Goal: Information Seeking & Learning: Learn about a topic

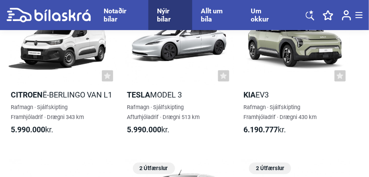
scroll to position [1082, 0]
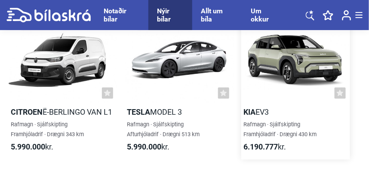
click at [260, 114] on h2 "Kia EV3" at bounding box center [295, 113] width 109 height 10
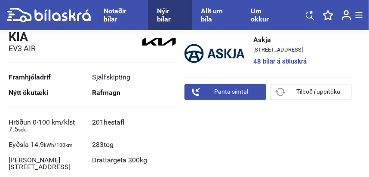
scroll to position [275, 0]
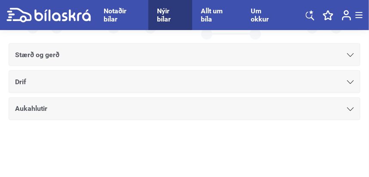
checkbox input "true"
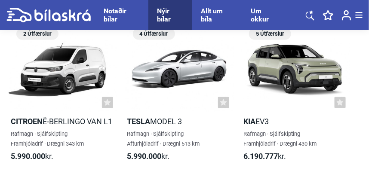
scroll to position [1082, 0]
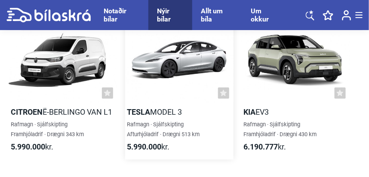
click at [155, 111] on h2 "Tesla Model 3" at bounding box center [179, 113] width 109 height 10
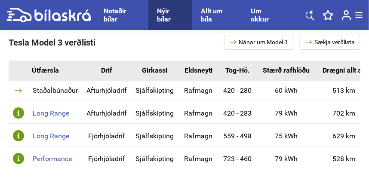
scroll to position [635, 0]
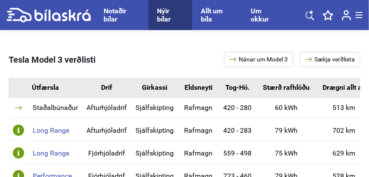
click at [245, 53] on link "Nánar um Model 3" at bounding box center [258, 59] width 69 height 15
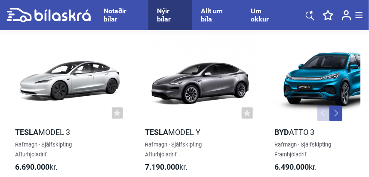
scroll to position [1597, 0]
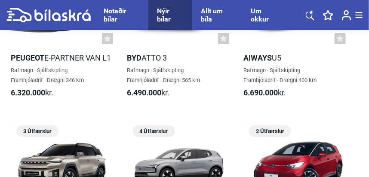
checkbox input "true"
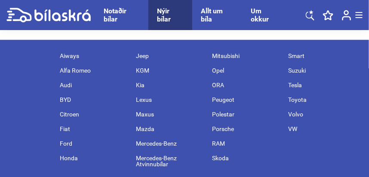
scroll to position [6079, 0]
